Goal: Task Accomplishment & Management: Manage account settings

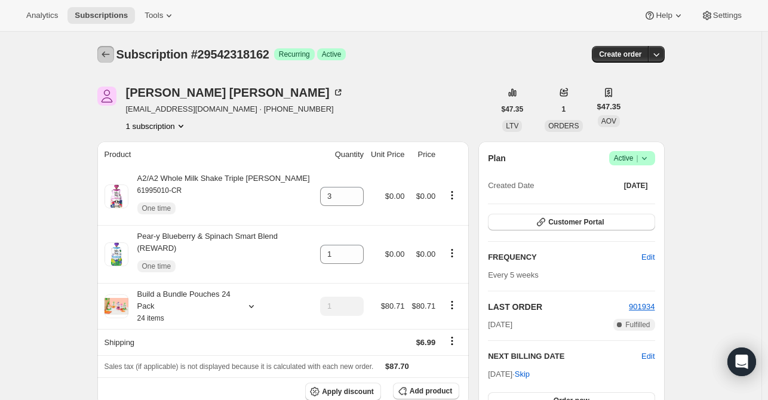
click at [112, 56] on icon "Subscriptions" at bounding box center [106, 54] width 12 height 12
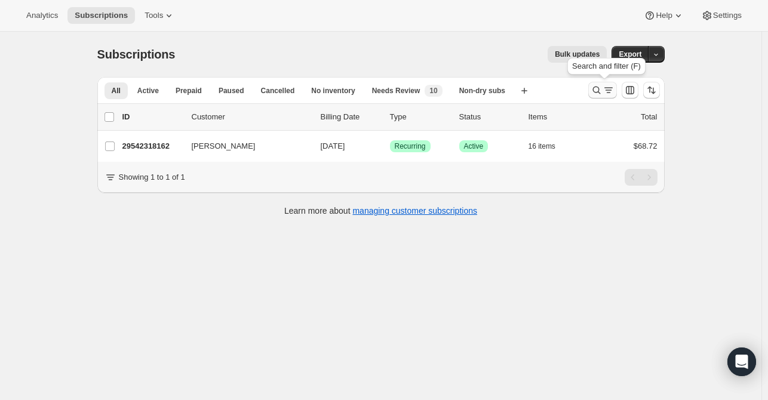
click at [596, 89] on icon "Search and filter results" at bounding box center [596, 91] width 8 height 8
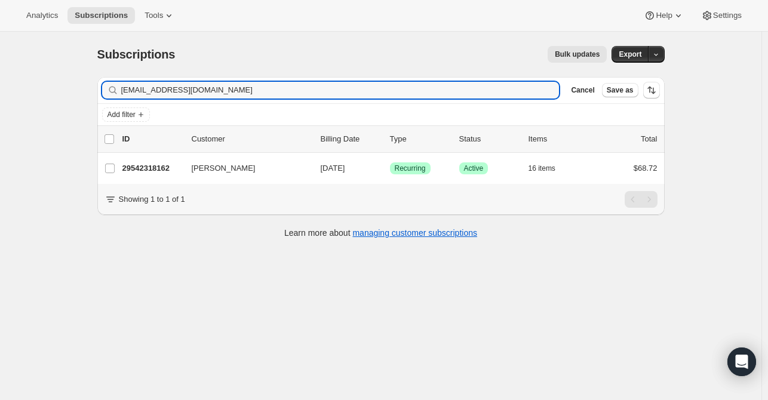
drag, startPoint x: 192, startPoint y: 91, endPoint x: 110, endPoint y: 89, distance: 81.8
click at [112, 89] on div "[EMAIL_ADDRESS][DOMAIN_NAME] Clear" at bounding box center [330, 90] width 457 height 17
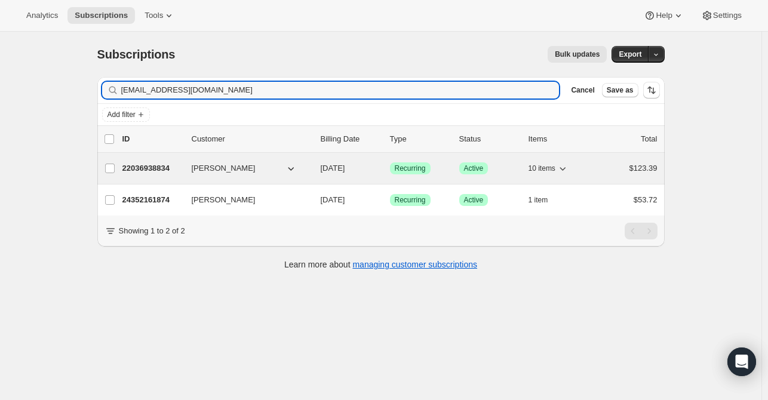
type input "[EMAIL_ADDRESS][DOMAIN_NAME]"
click at [146, 172] on p "22036938834" at bounding box center [152, 168] width 60 height 12
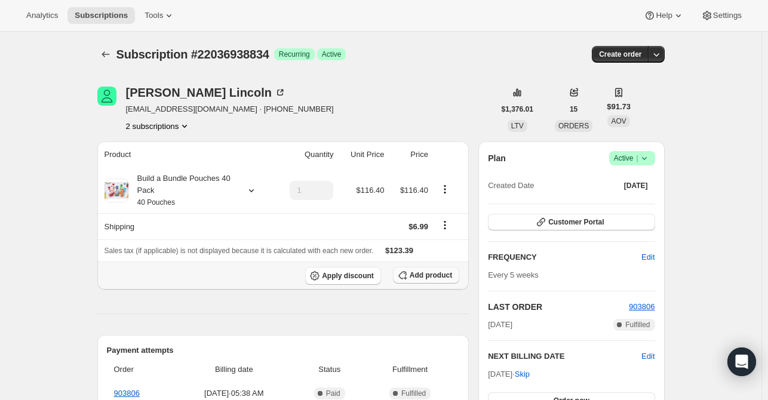
click at [419, 279] on span "Add product" at bounding box center [431, 275] width 42 height 10
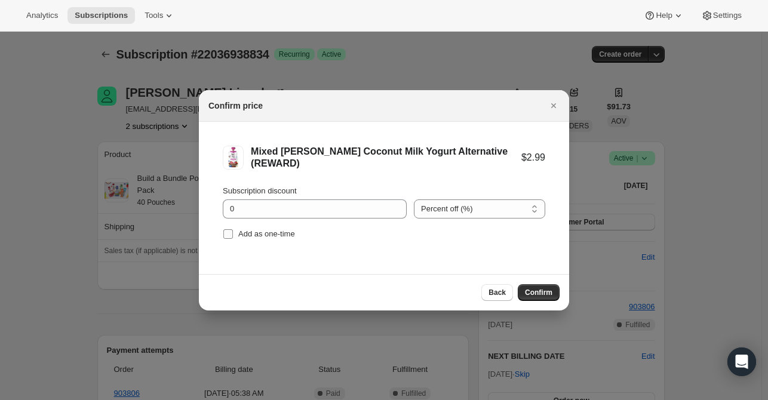
click at [229, 236] on input "Add as one-time" at bounding box center [228, 234] width 10 height 10
checkbox input "true"
click at [539, 290] on span "Confirm" at bounding box center [538, 293] width 27 height 10
